Goal: Task Accomplishment & Management: Use online tool/utility

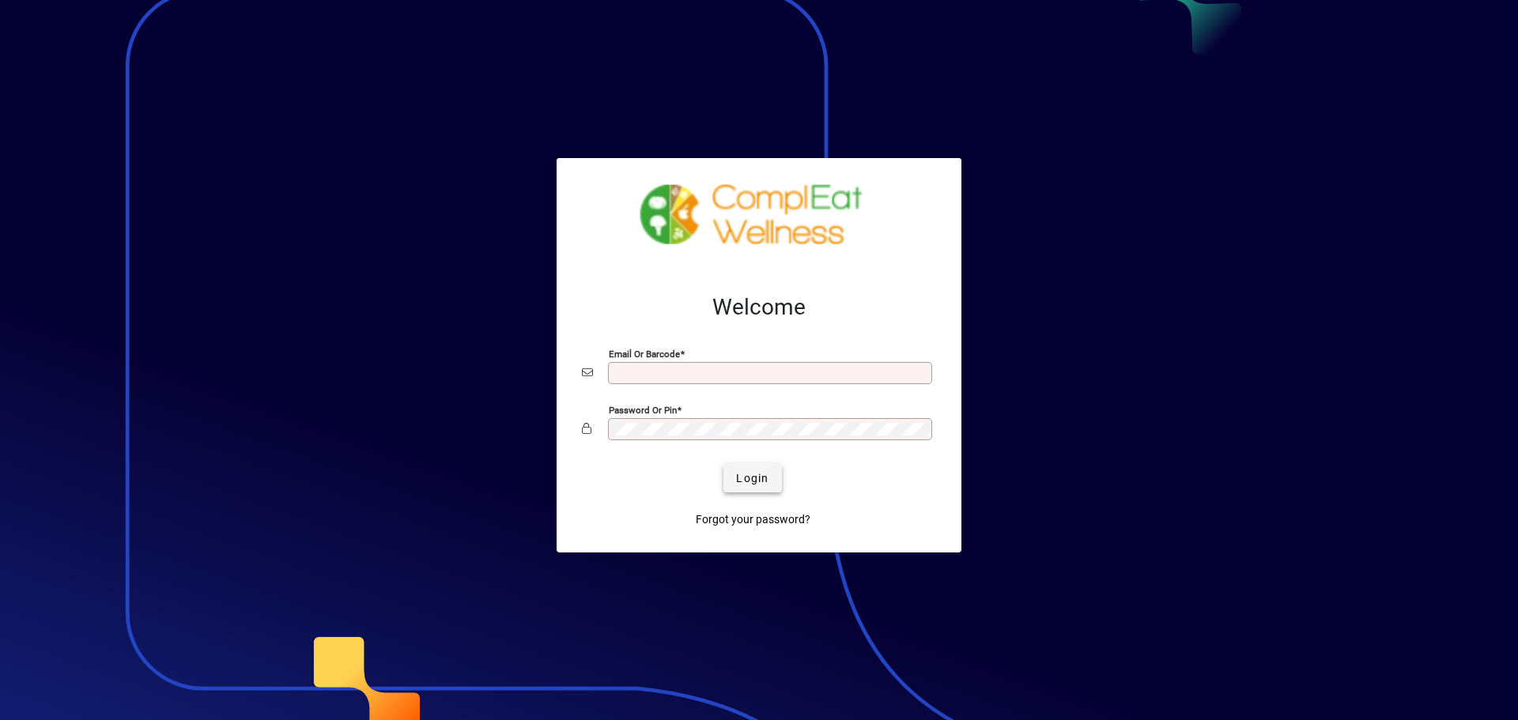
type input "**********"
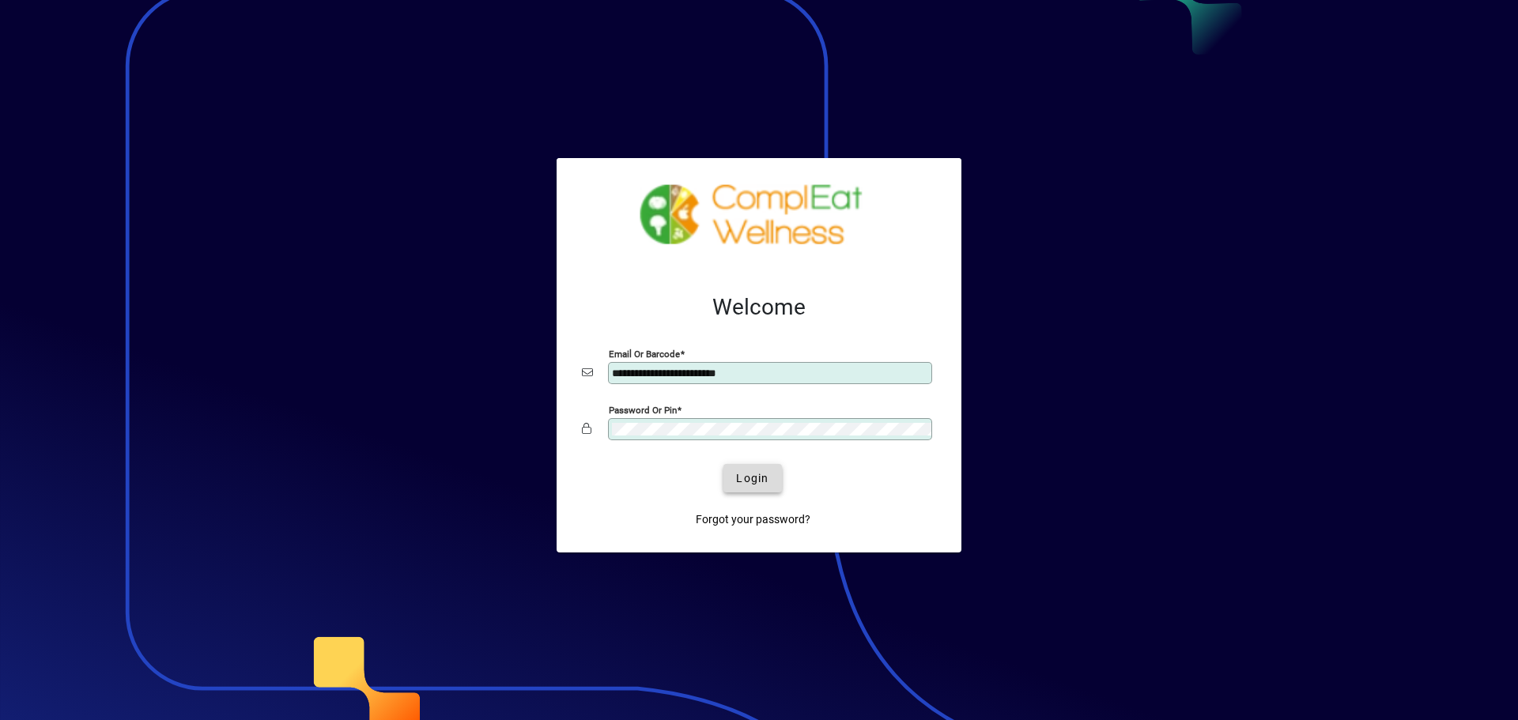
click at [750, 478] on span "Login" at bounding box center [752, 479] width 32 height 17
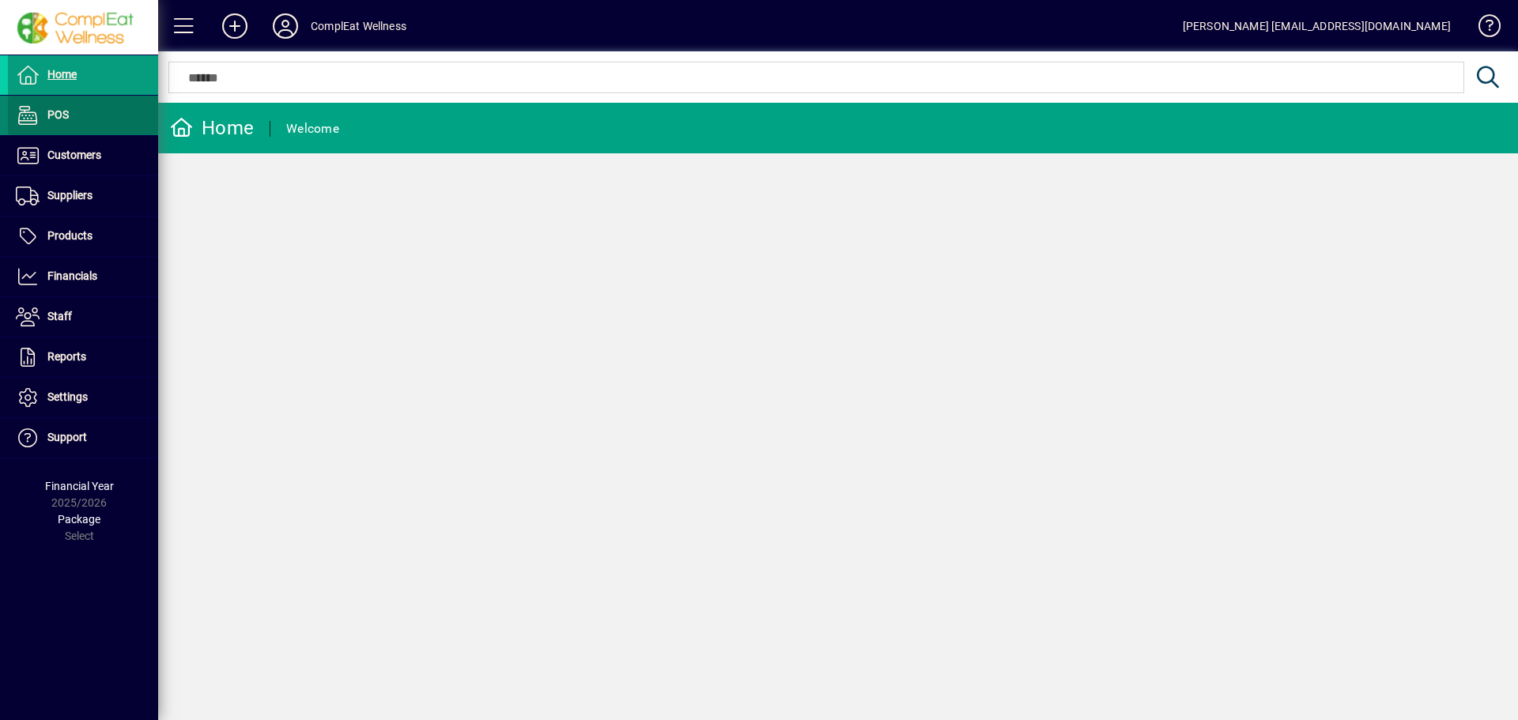
click at [60, 109] on span "POS" at bounding box center [57, 114] width 21 height 13
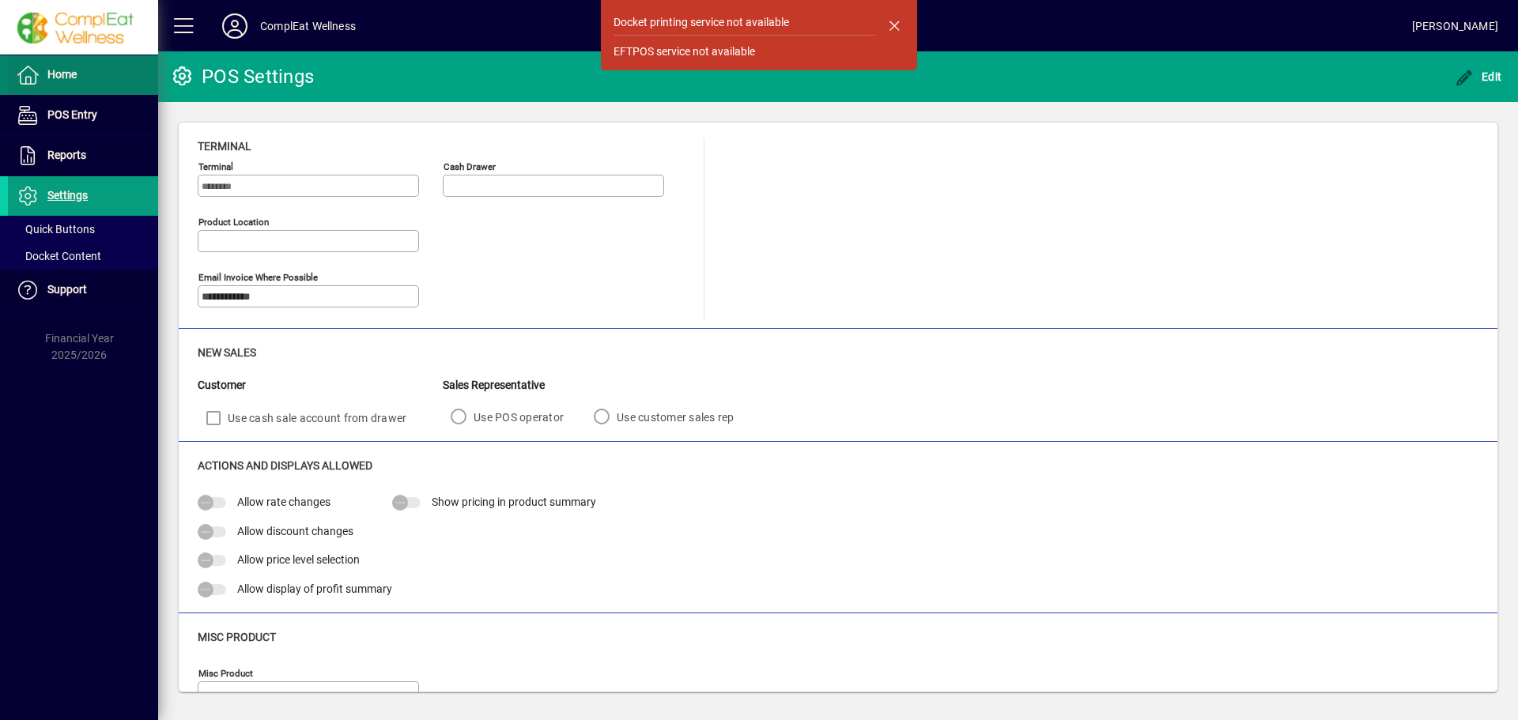
click at [66, 74] on span "Home" at bounding box center [61, 74] width 29 height 13
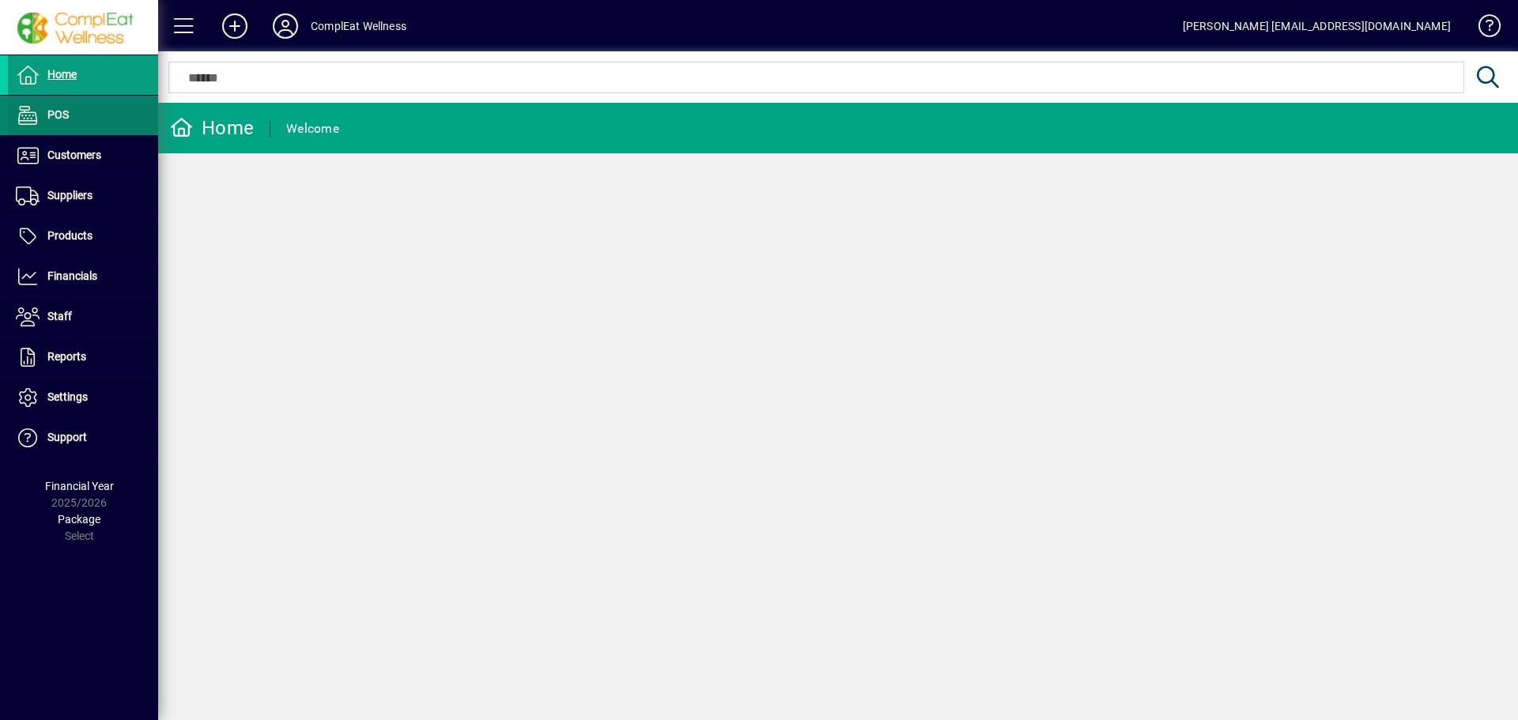
click at [62, 129] on span at bounding box center [83, 115] width 150 height 38
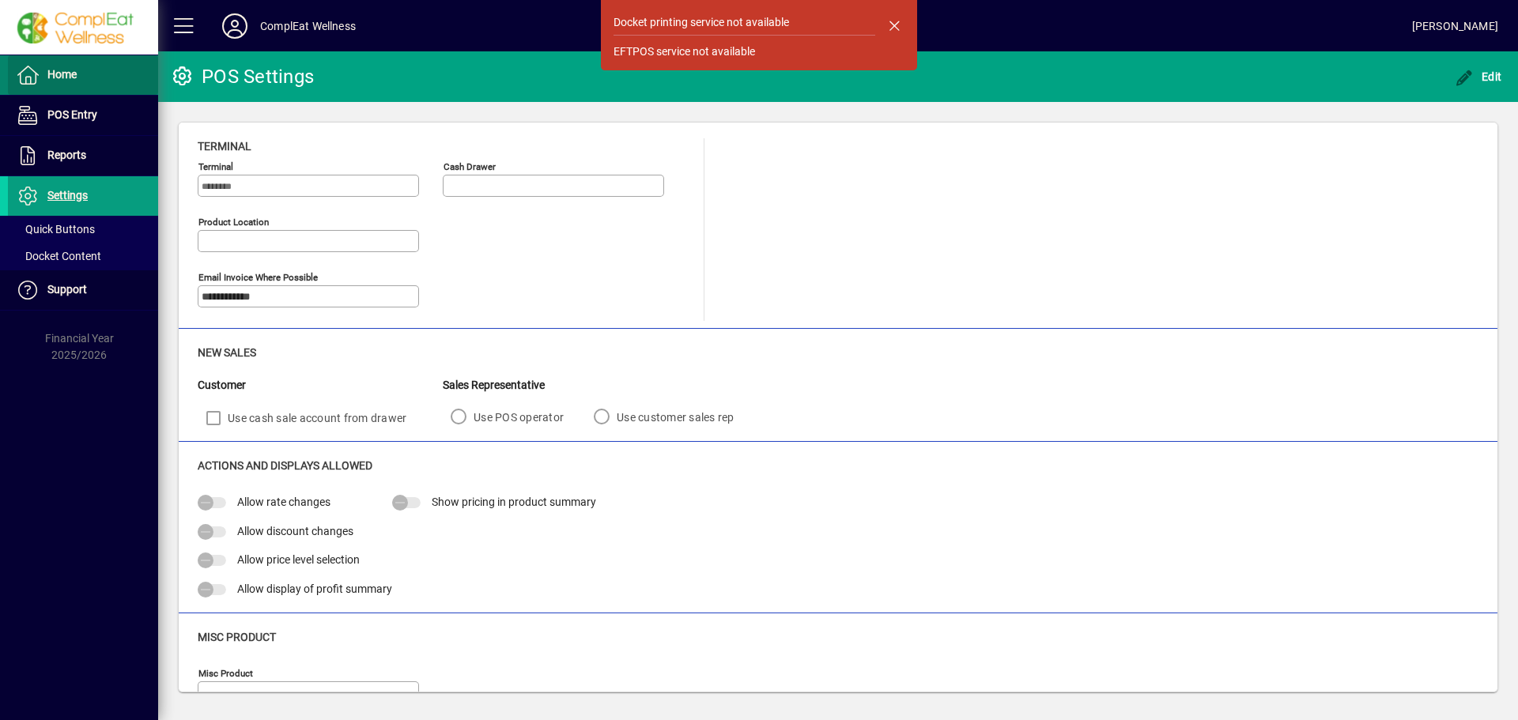
click at [81, 69] on span at bounding box center [83, 75] width 150 height 38
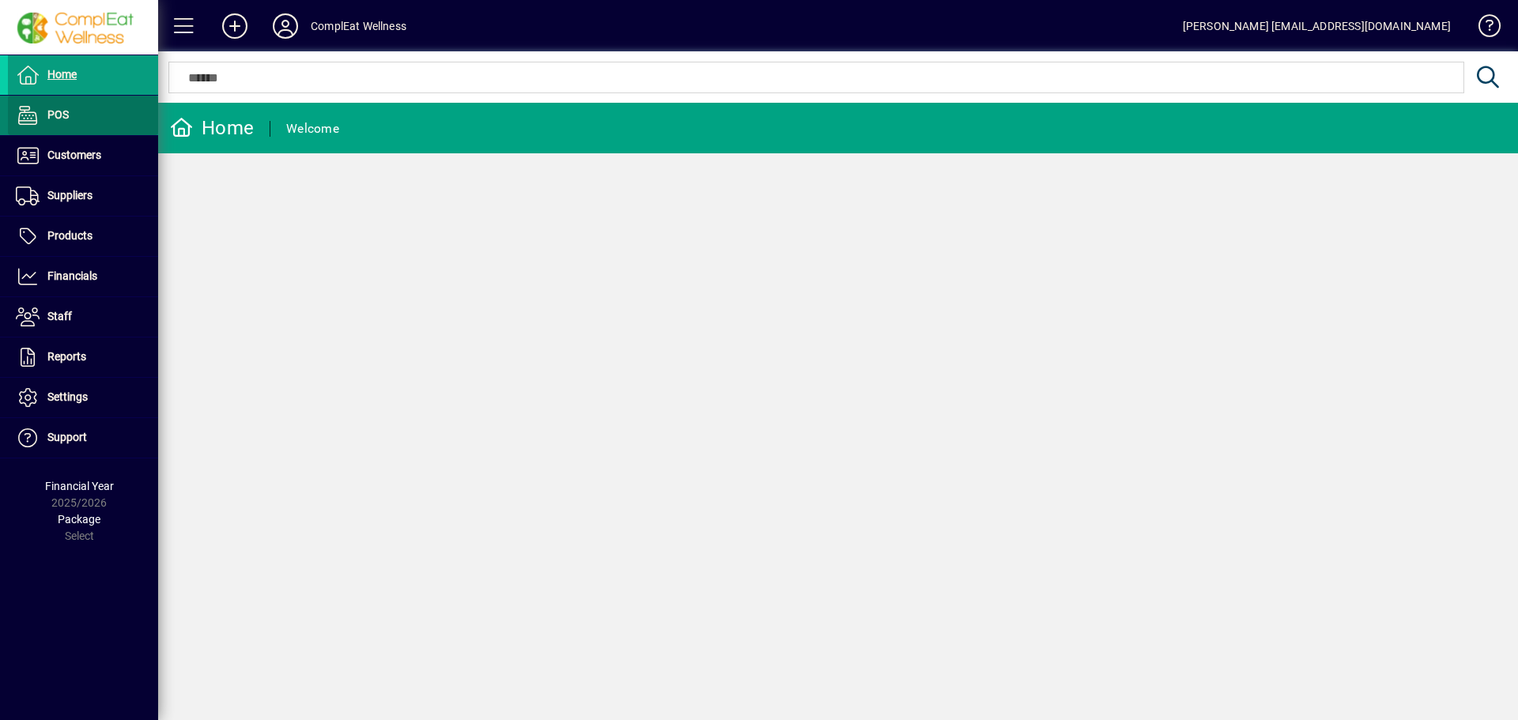
click at [71, 111] on span at bounding box center [83, 115] width 150 height 38
